Goal: Find specific page/section: Find specific page/section

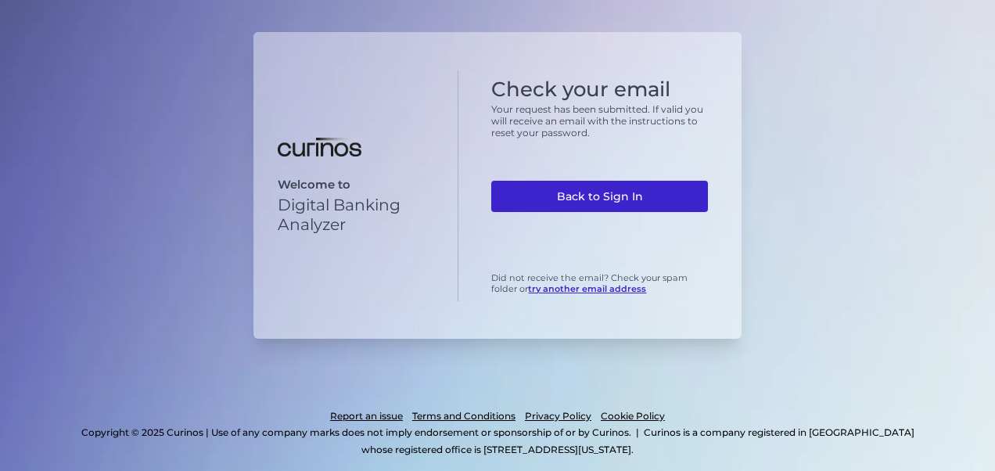
click at [613, 193] on link "Back to Sign In" at bounding box center [599, 196] width 217 height 31
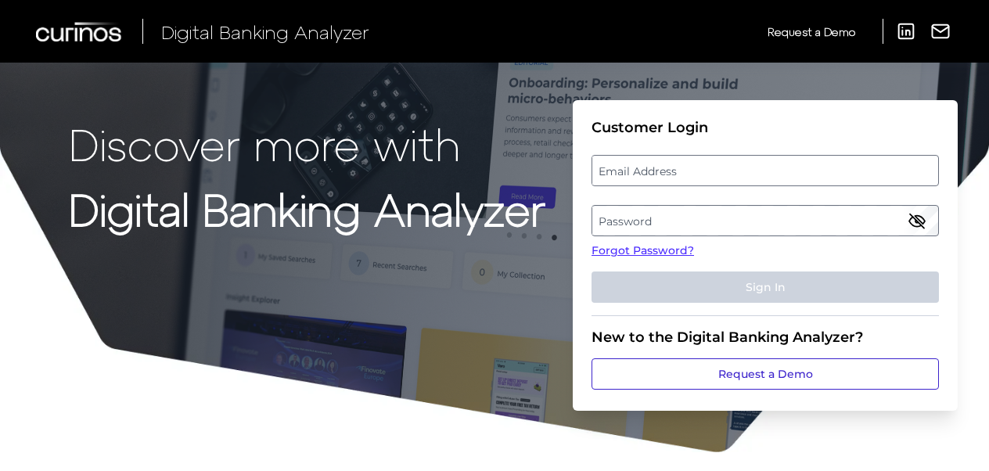
click at [712, 384] on link "Request a Demo" at bounding box center [765, 373] width 347 height 31
